Goal: Feedback & Contribution: Submit feedback/report problem

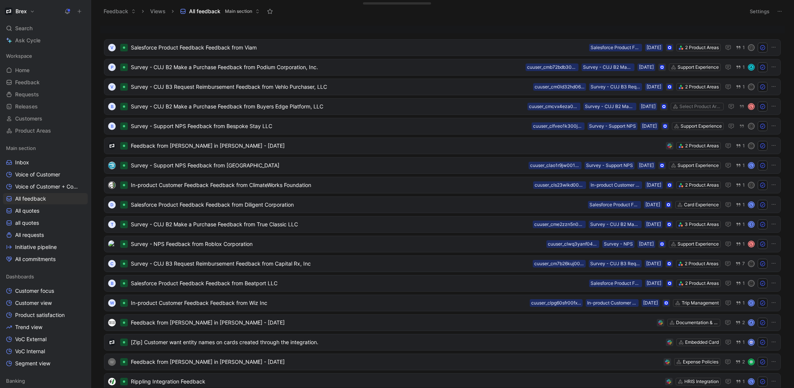
click at [80, 11] on use at bounding box center [79, 11] width 3 height 3
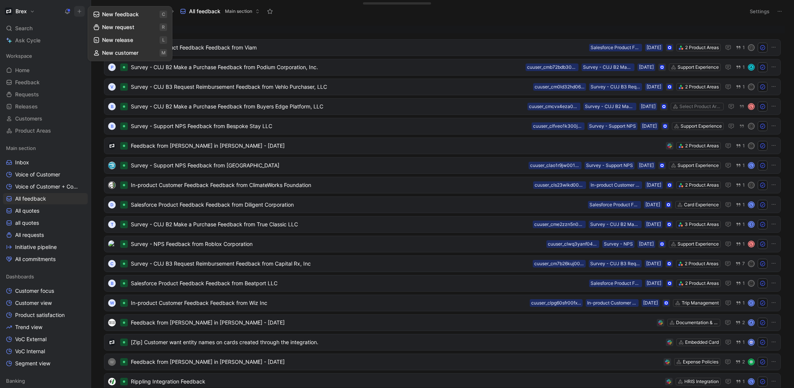
click at [111, 14] on button "New feedback c" at bounding box center [130, 14] width 81 height 13
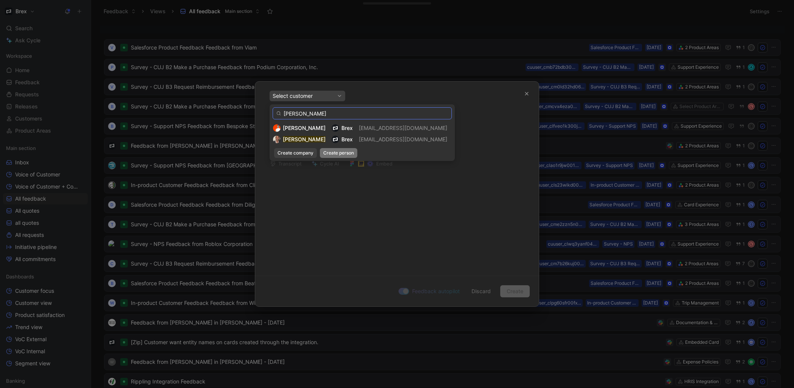
type input "[PERSON_NAME]"
click at [337, 153] on span "Create person" at bounding box center [338, 153] width 31 height 8
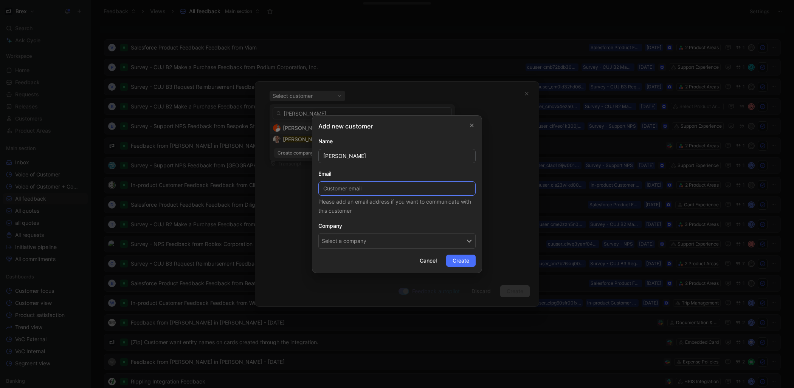
click at [354, 188] on input at bounding box center [396, 188] width 157 height 14
paste input "[EMAIL_ADDRESS][DOMAIN_NAME]"
type input "[EMAIL_ADDRESS][DOMAIN_NAME]"
click at [360, 245] on button "Select a company" at bounding box center [396, 241] width 157 height 15
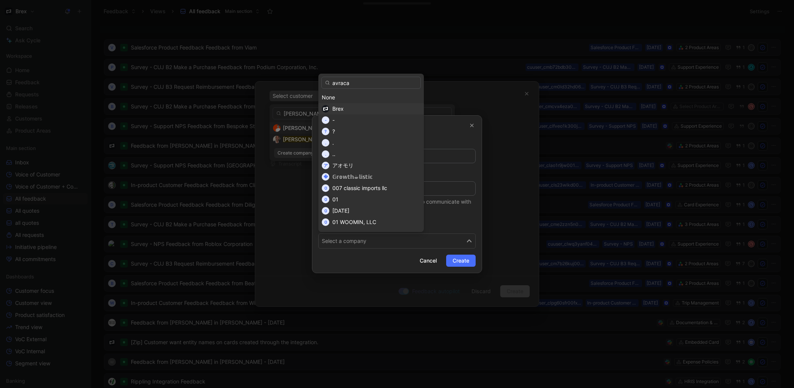
type input "avracap"
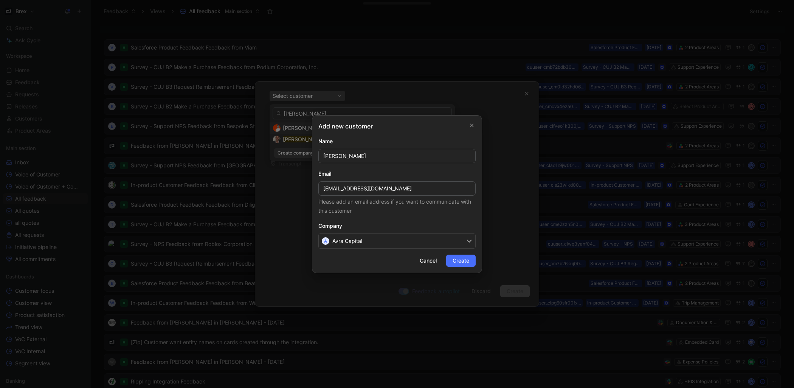
click at [459, 261] on span "Create" at bounding box center [460, 260] width 17 height 9
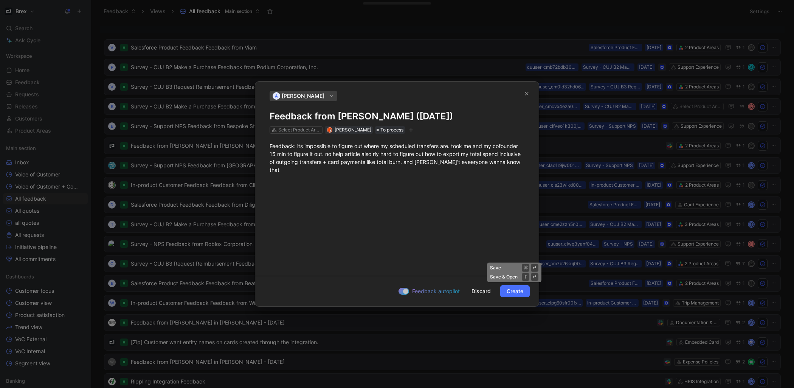
click at [508, 293] on span "Create" at bounding box center [515, 291] width 17 height 9
